Goal: Task Accomplishment & Management: Manage account settings

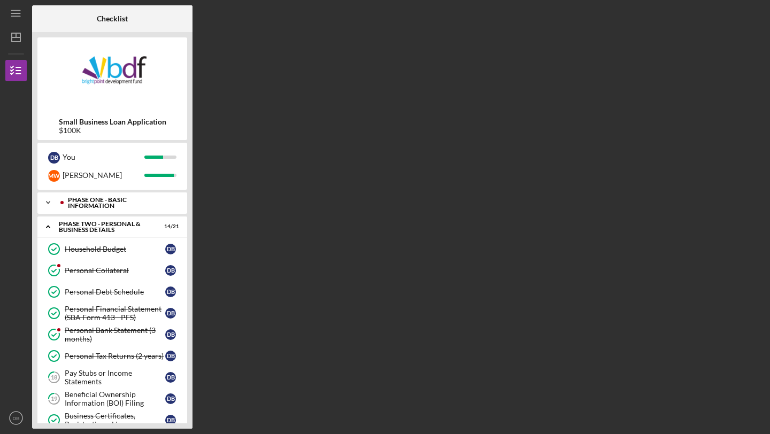
click at [120, 203] on div "Phase One - Basic Information" at bounding box center [121, 203] width 106 height 12
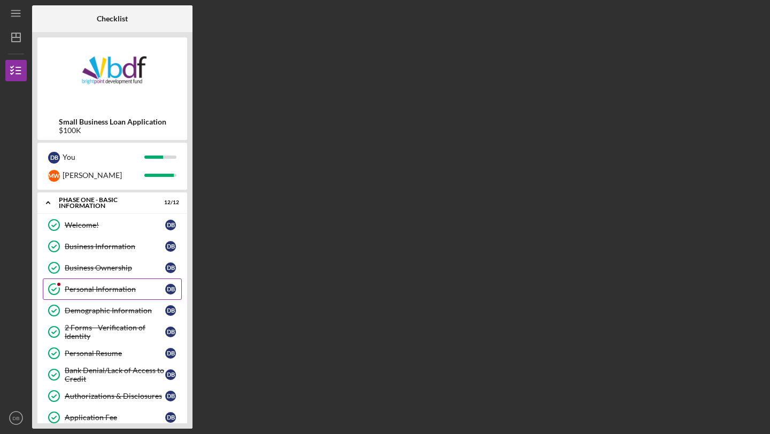
click at [113, 293] on div "Personal Information" at bounding box center [115, 289] width 101 height 9
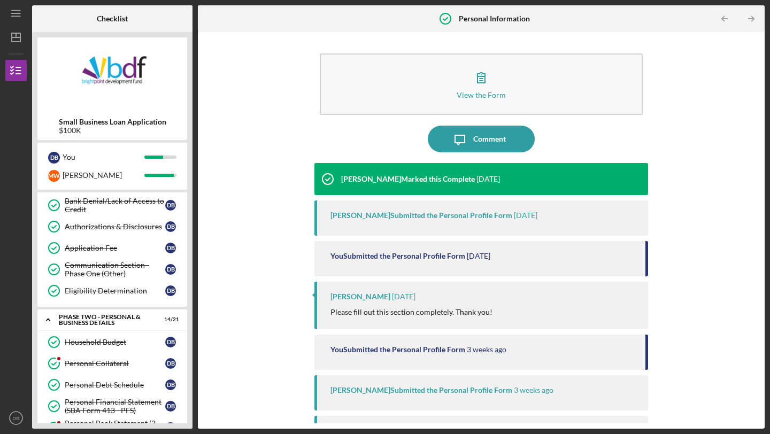
scroll to position [166, 0]
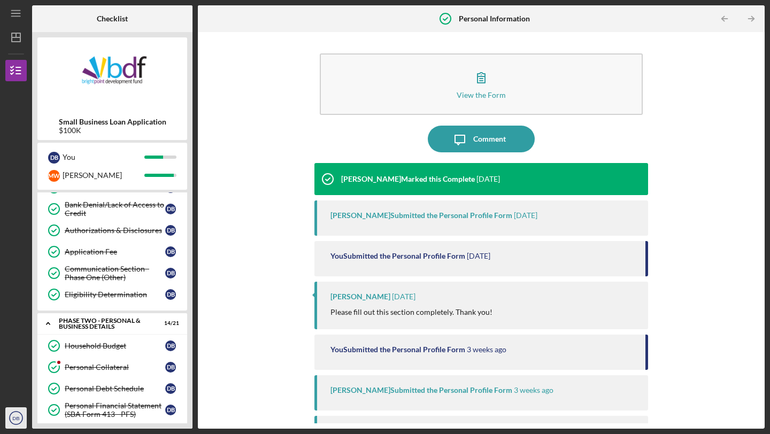
click at [26, 412] on icon "DB" at bounding box center [15, 418] width 21 height 27
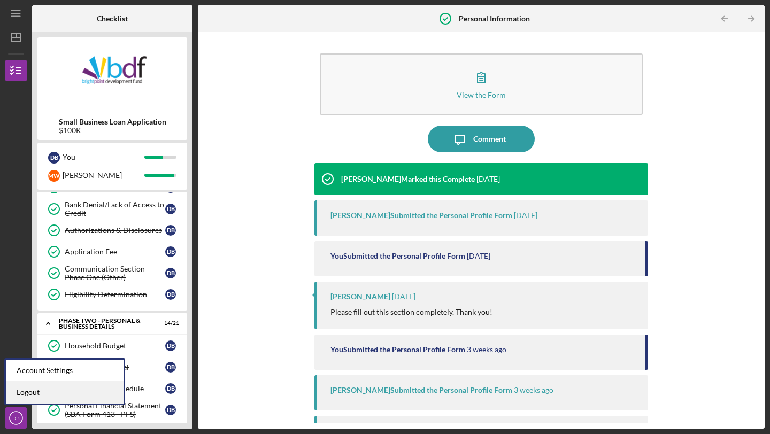
click at [36, 390] on link "Logout" at bounding box center [65, 393] width 118 height 22
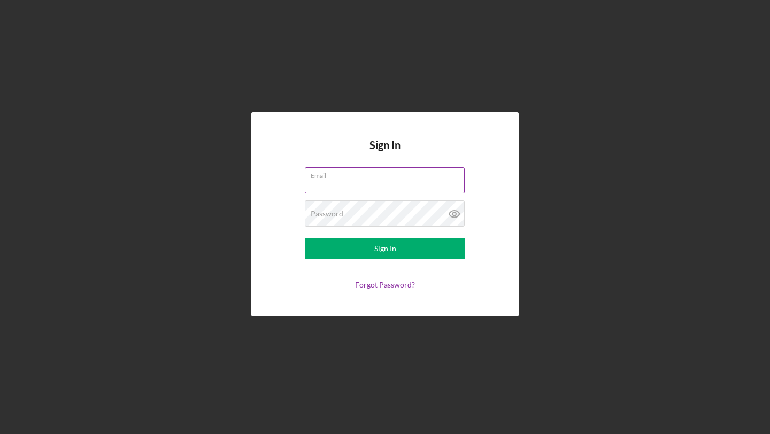
click at [352, 184] on input "Email" at bounding box center [385, 180] width 160 height 26
type input "simplekixks@gmail.com"
click at [305, 238] on button "Sign In" at bounding box center [385, 248] width 160 height 21
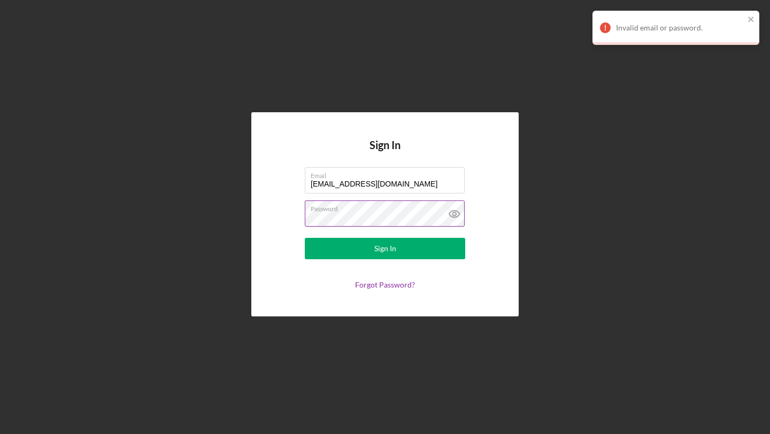
click at [456, 212] on icon at bounding box center [454, 214] width 27 height 27
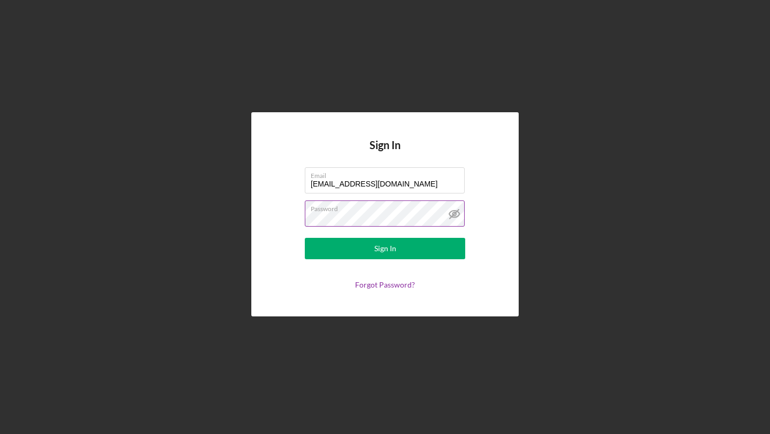
click at [305, 238] on button "Sign In" at bounding box center [385, 248] width 160 height 21
